Goal: Task Accomplishment & Management: Use online tool/utility

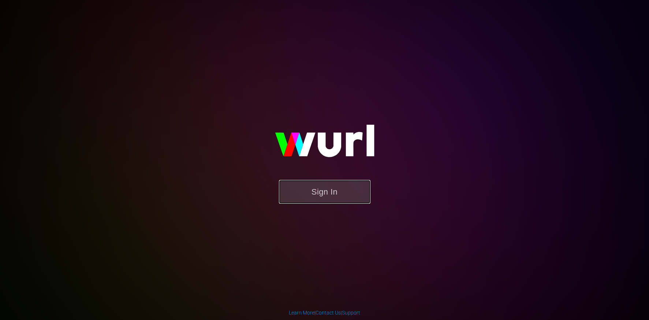
click at [320, 202] on button "Sign In" at bounding box center [324, 192] width 91 height 24
click at [324, 196] on button "Sign In" at bounding box center [324, 192] width 91 height 24
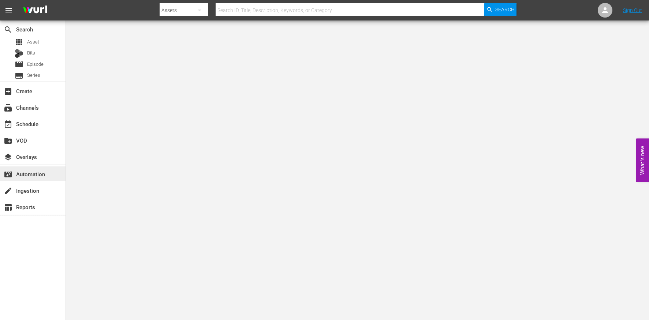
click at [42, 179] on div "movie_filter Automation" at bounding box center [32, 173] width 65 height 15
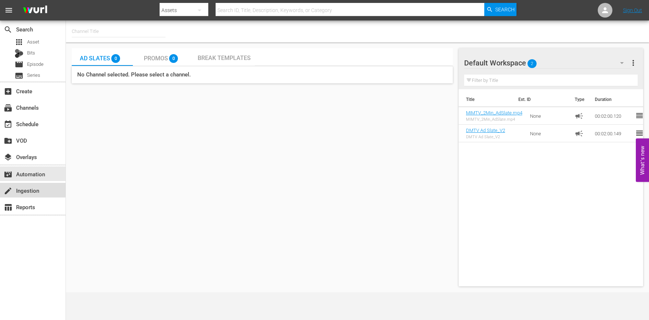
click at [36, 196] on div "create Ingestion" at bounding box center [32, 190] width 65 height 15
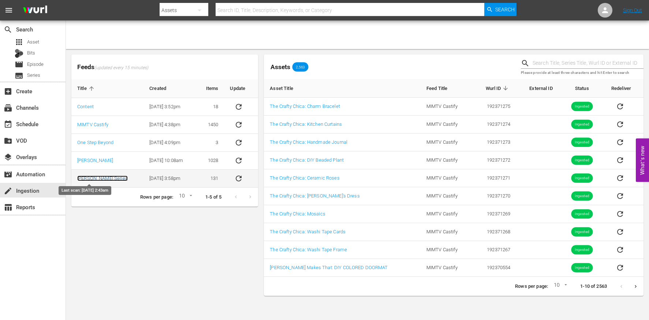
click at [80, 179] on link "[PERSON_NAME] Series" at bounding box center [102, 178] width 50 height 5
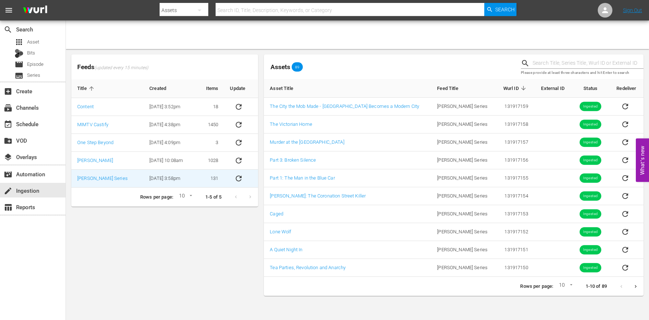
click at [151, 228] on div "Feeds (updated every 15 minutes) Title Created Items Update Content [DATE] 3:52…" at bounding box center [164, 175] width 192 height 247
